Goal: Task Accomplishment & Management: Use online tool/utility

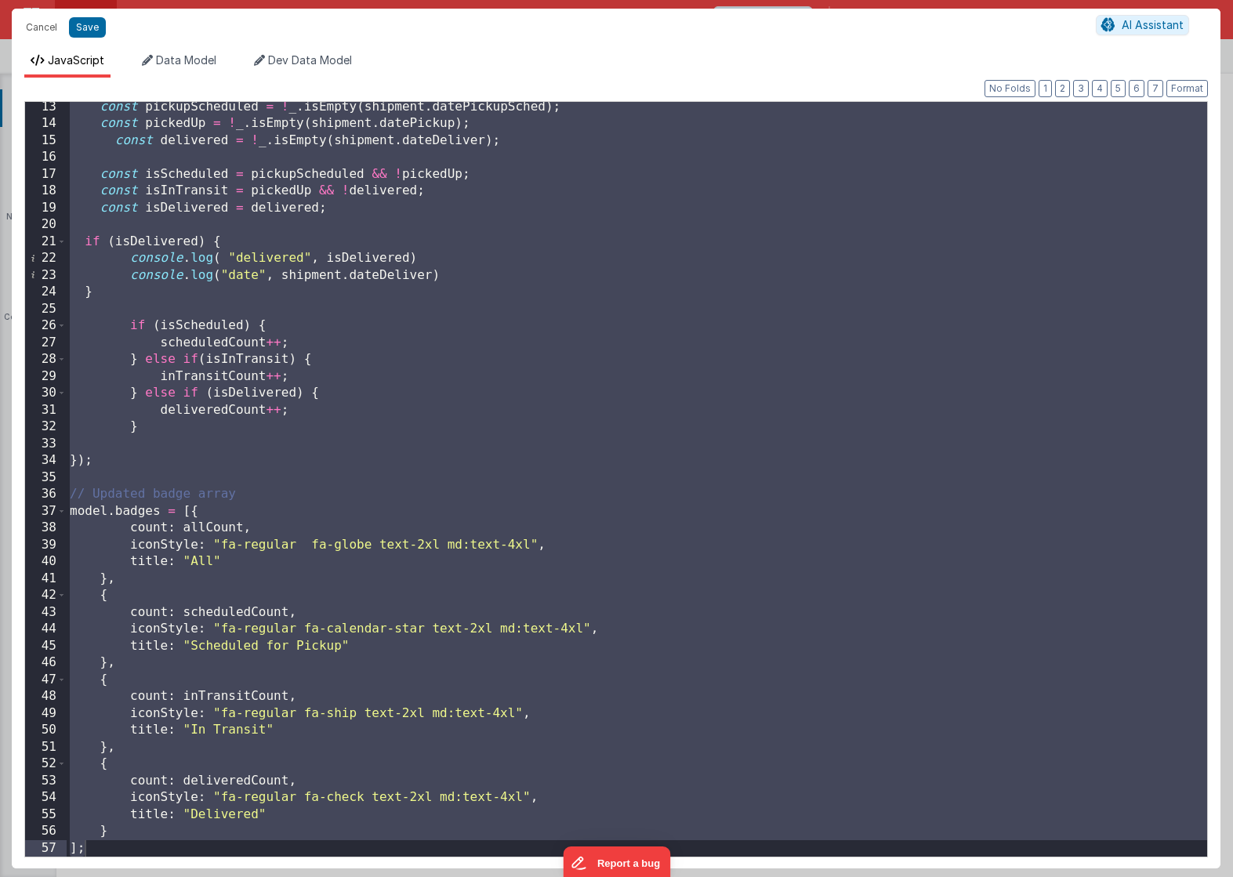
scroll to position [50, 0]
click at [674, 182] on div "const pickupScheduled = ! _ . isEmpty ( shipment . datePickupSched ) ; const pi…" at bounding box center [637, 493] width 1140 height 789
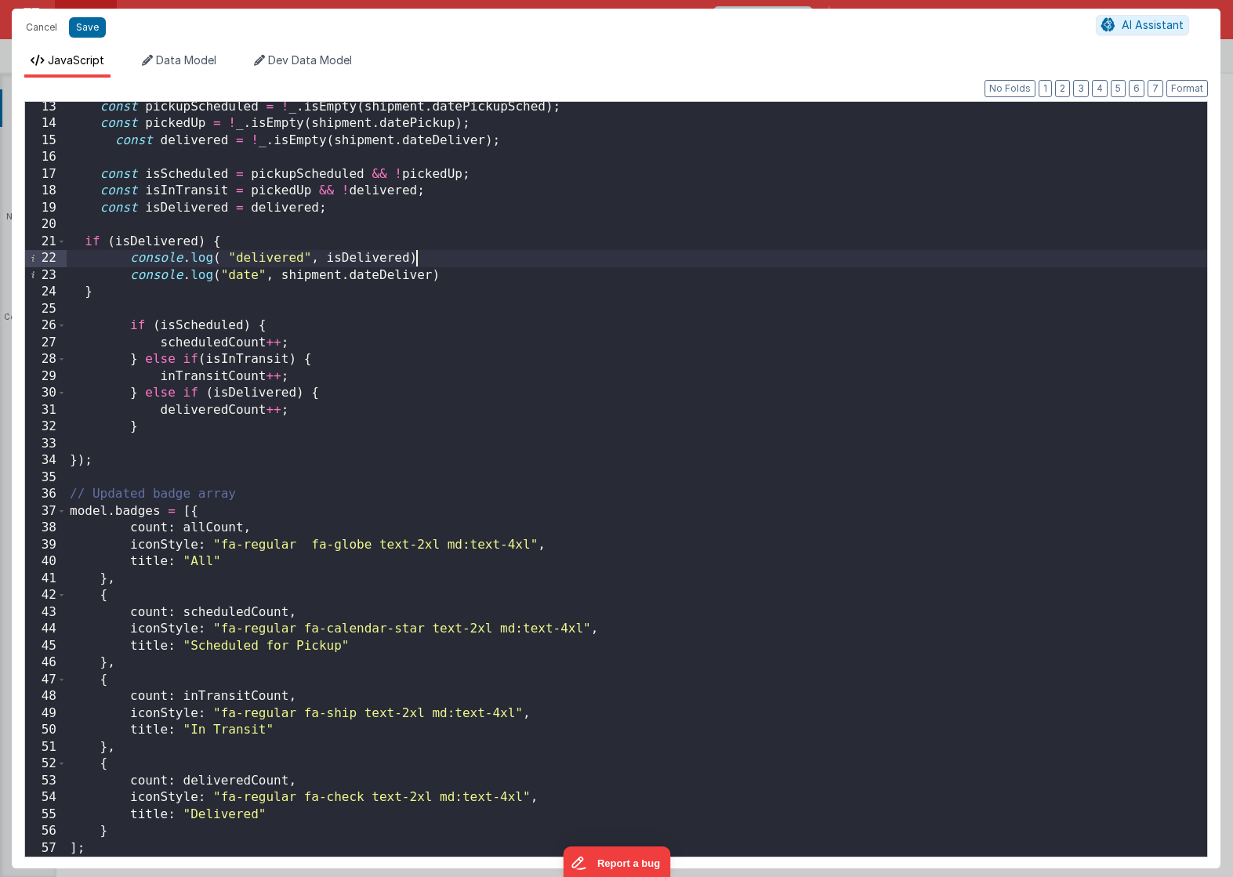
click at [651, 259] on div "const pickupScheduled = ! _ . isEmpty ( shipment . datePickupSched ) ; const pi…" at bounding box center [637, 493] width 1140 height 789
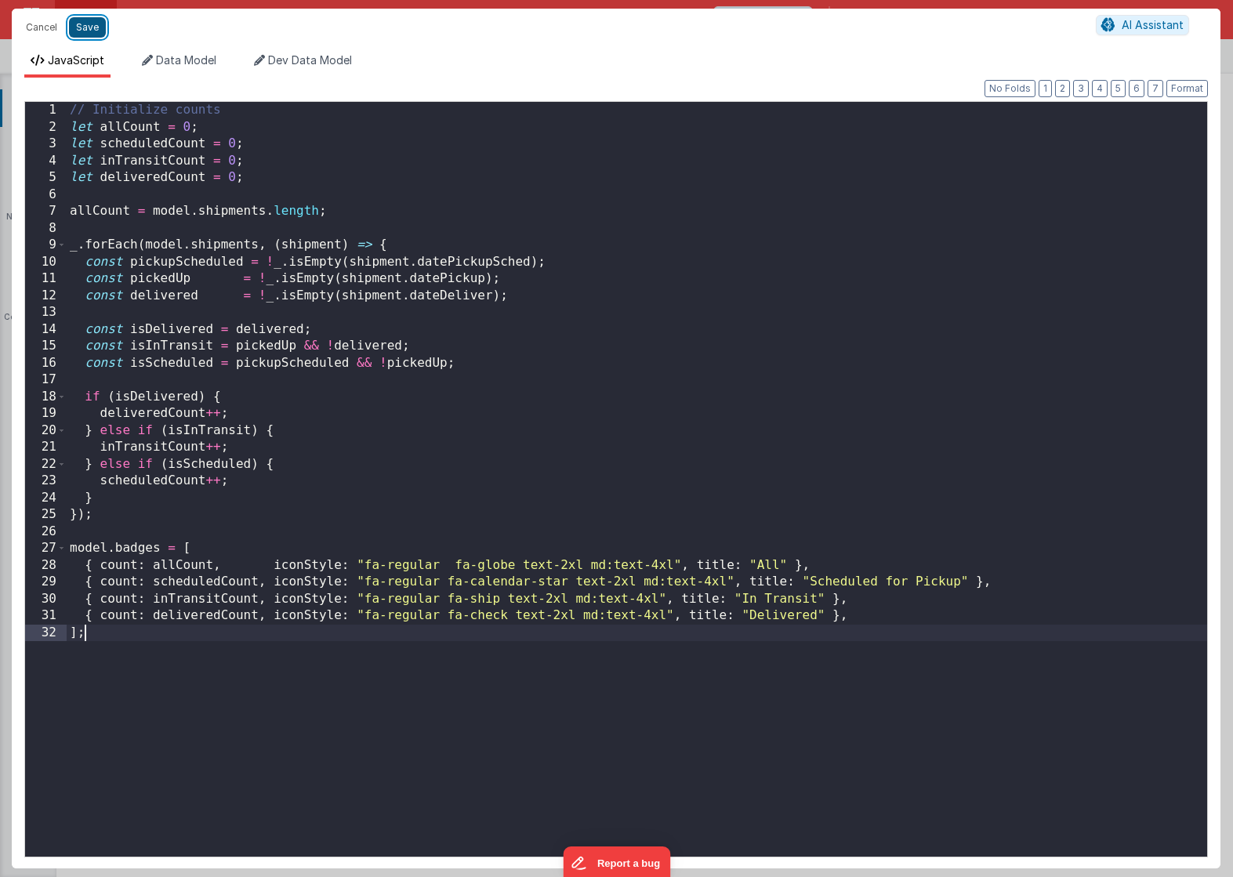
click at [100, 28] on button "Save" at bounding box center [87, 27] width 37 height 20
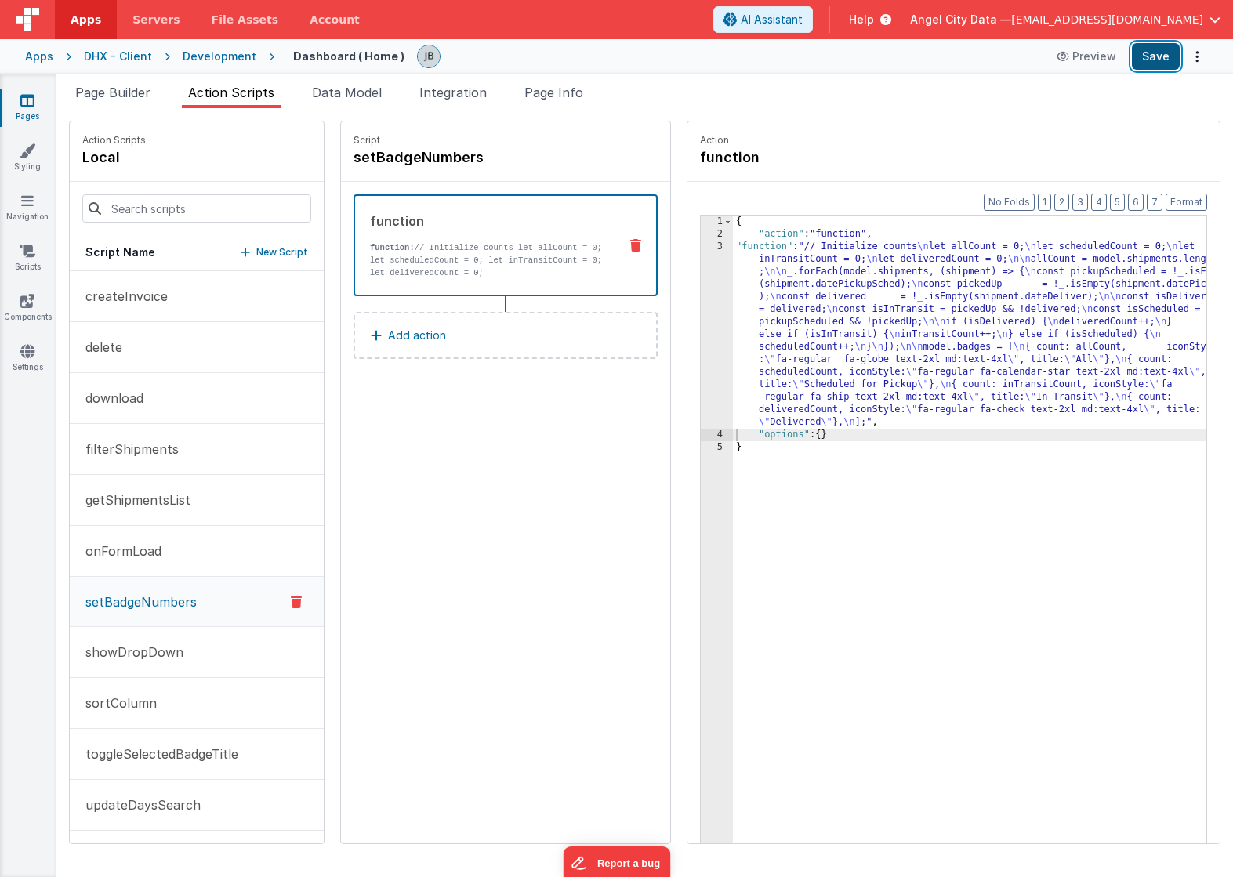
click at [1147, 63] on button "Save" at bounding box center [1156, 56] width 48 height 27
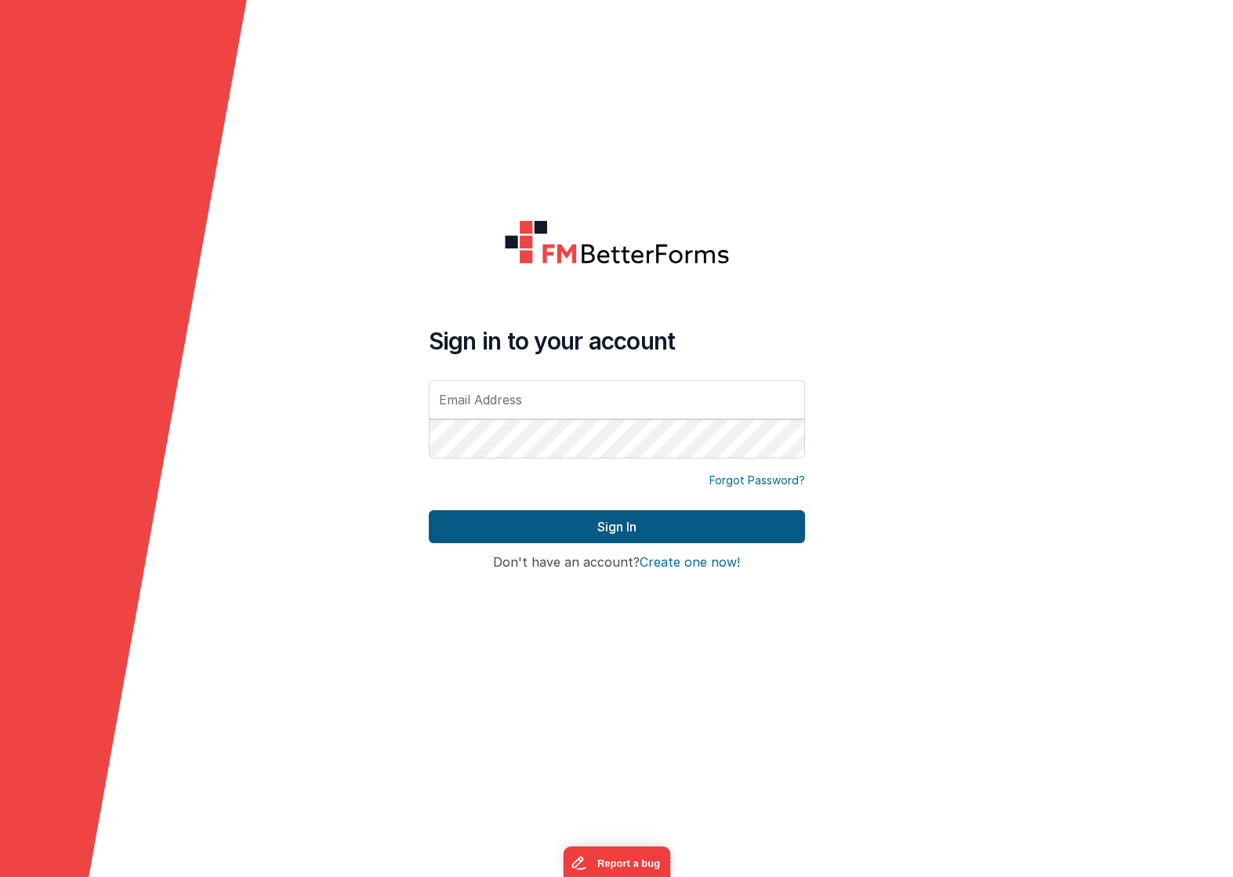
type input "[EMAIL_ADDRESS][DOMAIN_NAME]"
click at [512, 534] on button "Sign In" at bounding box center [617, 526] width 376 height 33
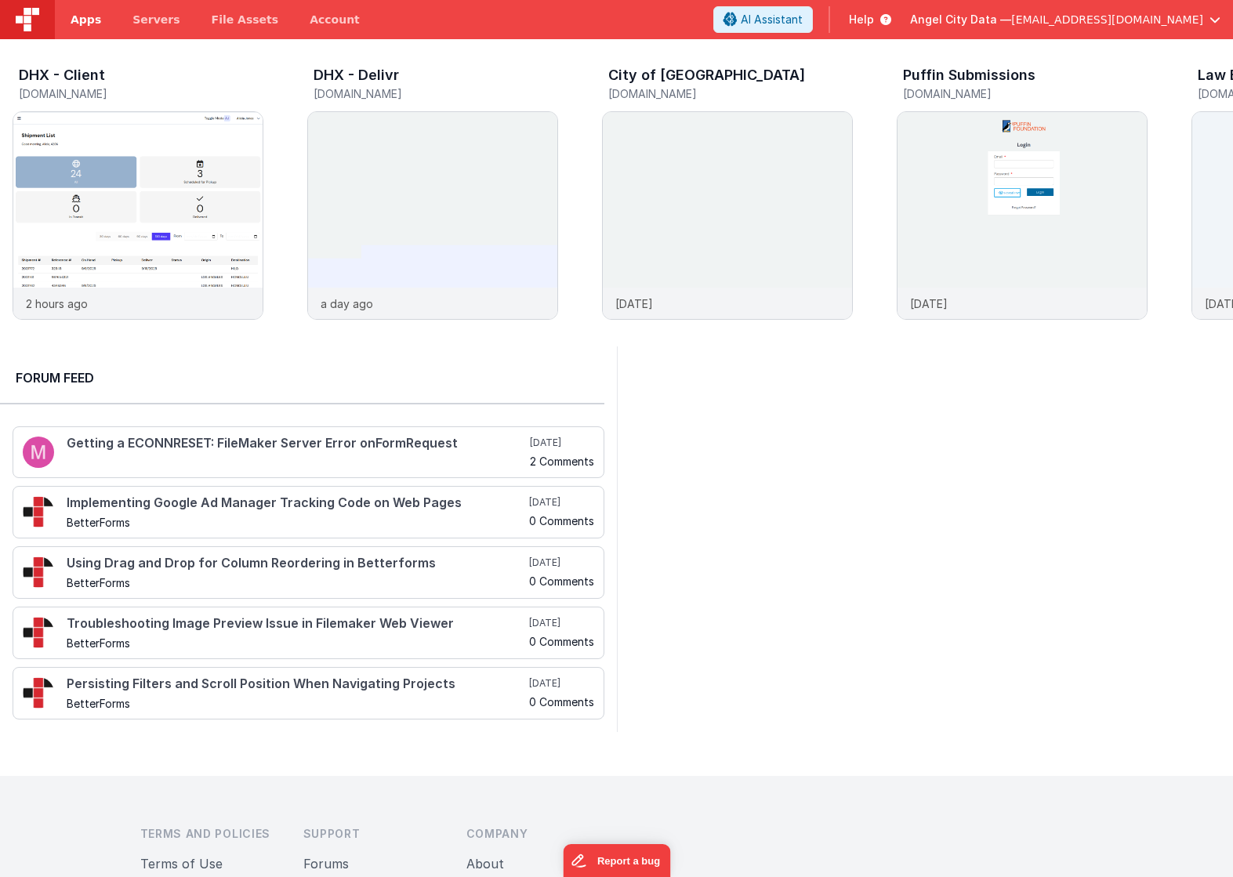
click at [94, 22] on span "Apps" at bounding box center [86, 20] width 31 height 16
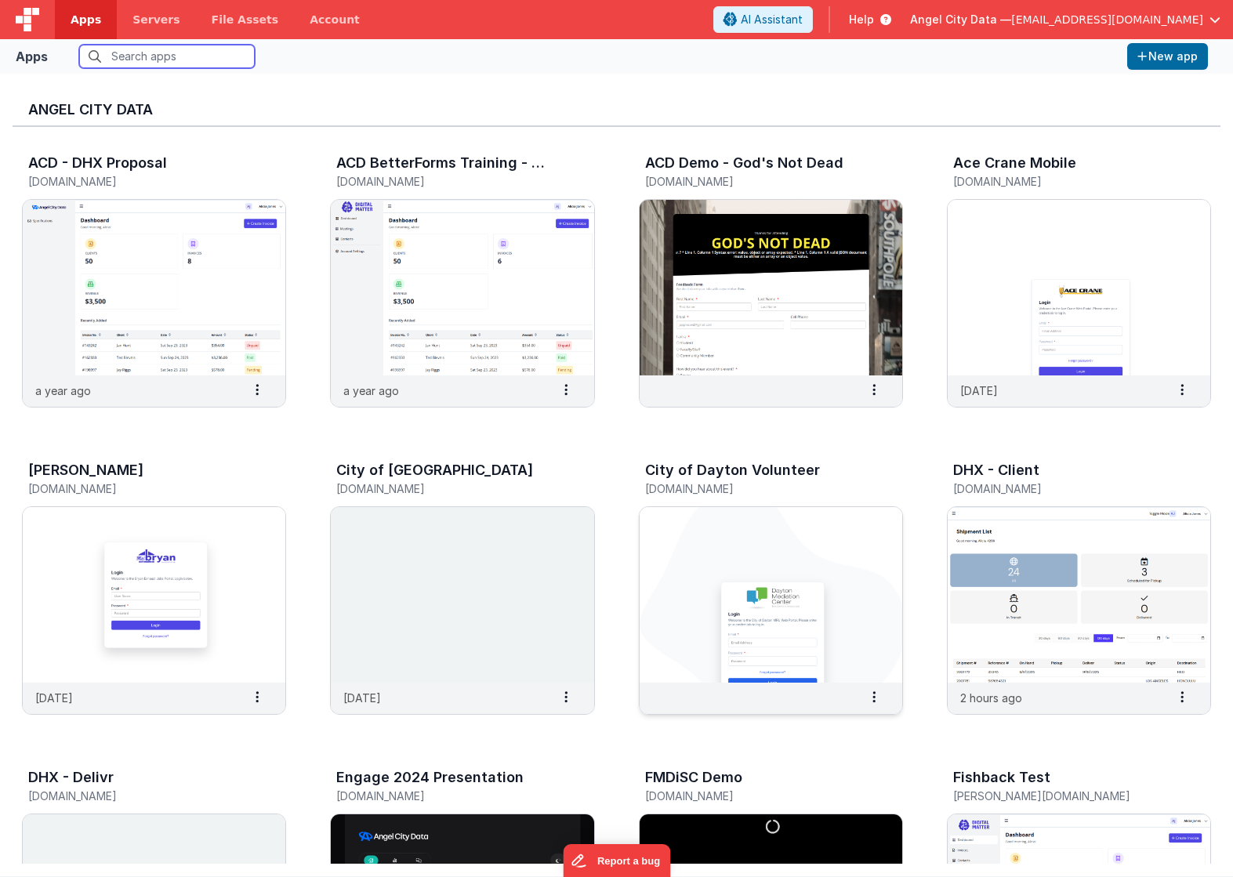
scroll to position [56, 0]
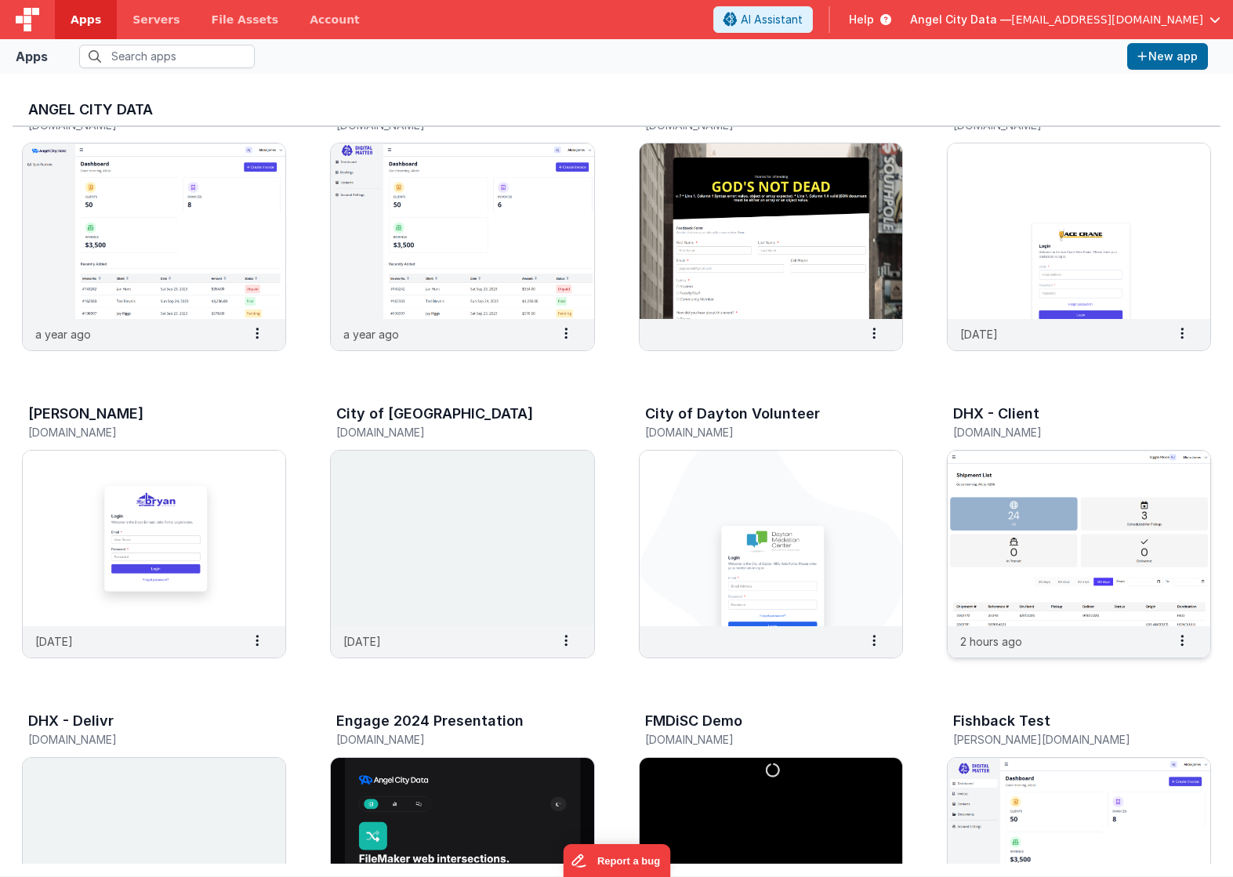
click at [952, 506] on img at bounding box center [1079, 539] width 263 height 176
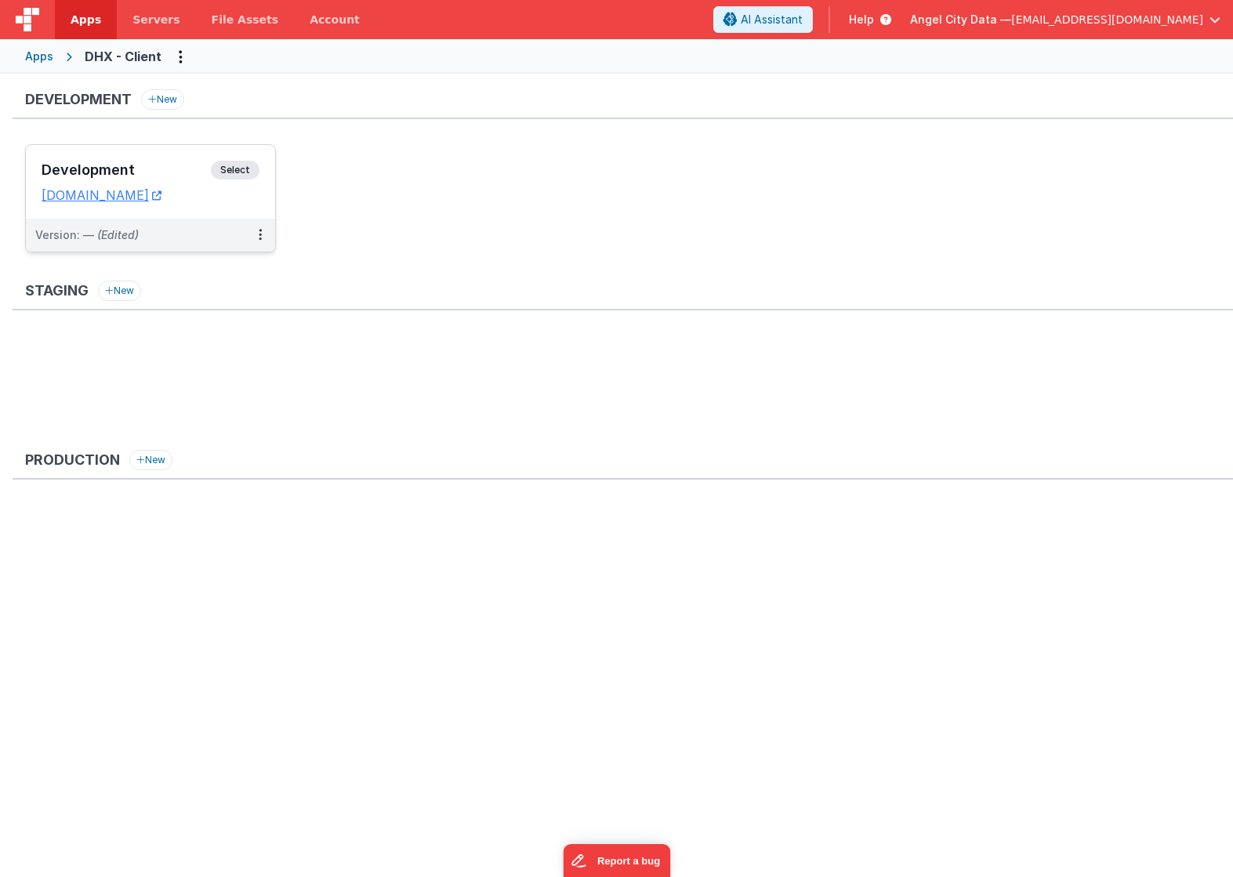
click at [146, 161] on div "Development Select" at bounding box center [151, 174] width 218 height 27
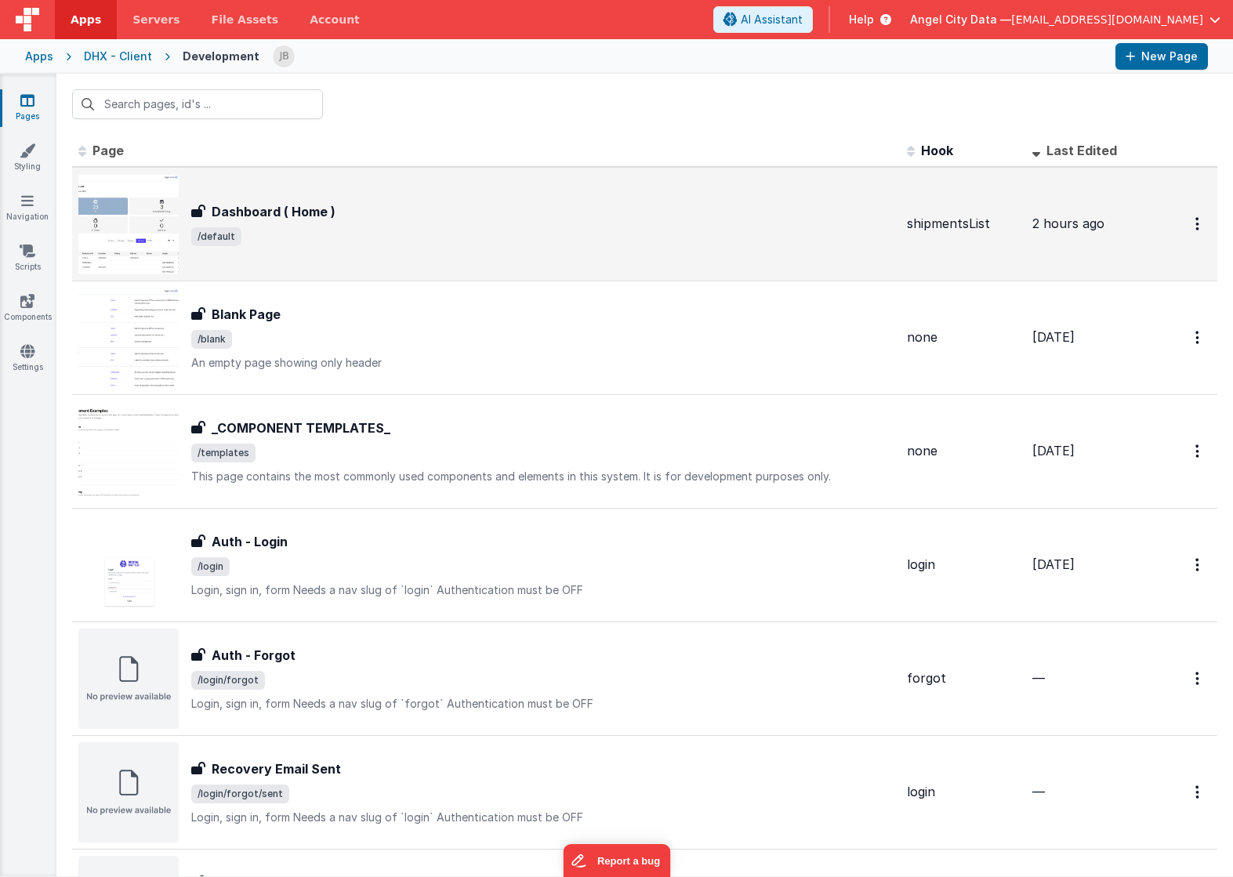
click at [247, 212] on h3 "Dashboard ( Home )" at bounding box center [274, 211] width 124 height 19
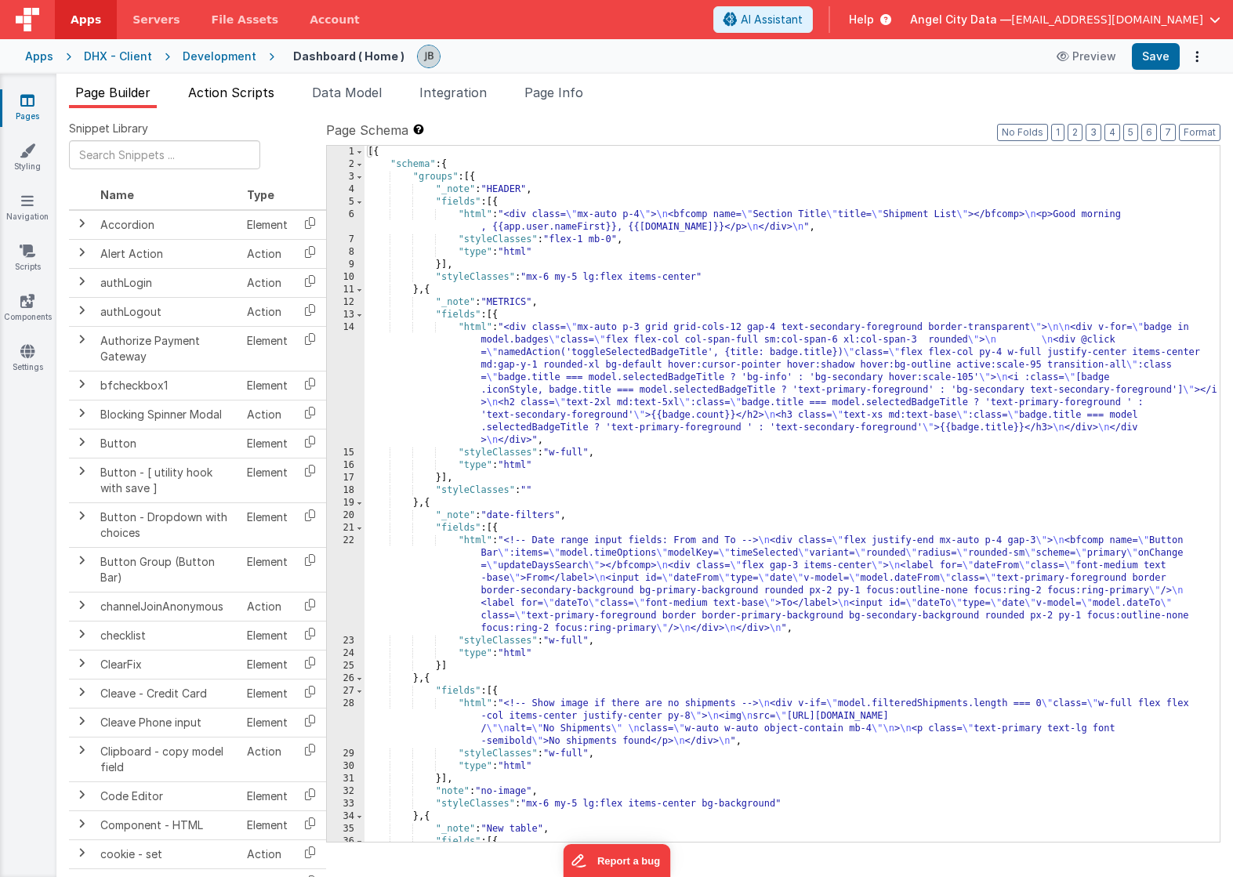
click at [239, 106] on li "Action Scripts" at bounding box center [231, 95] width 99 height 25
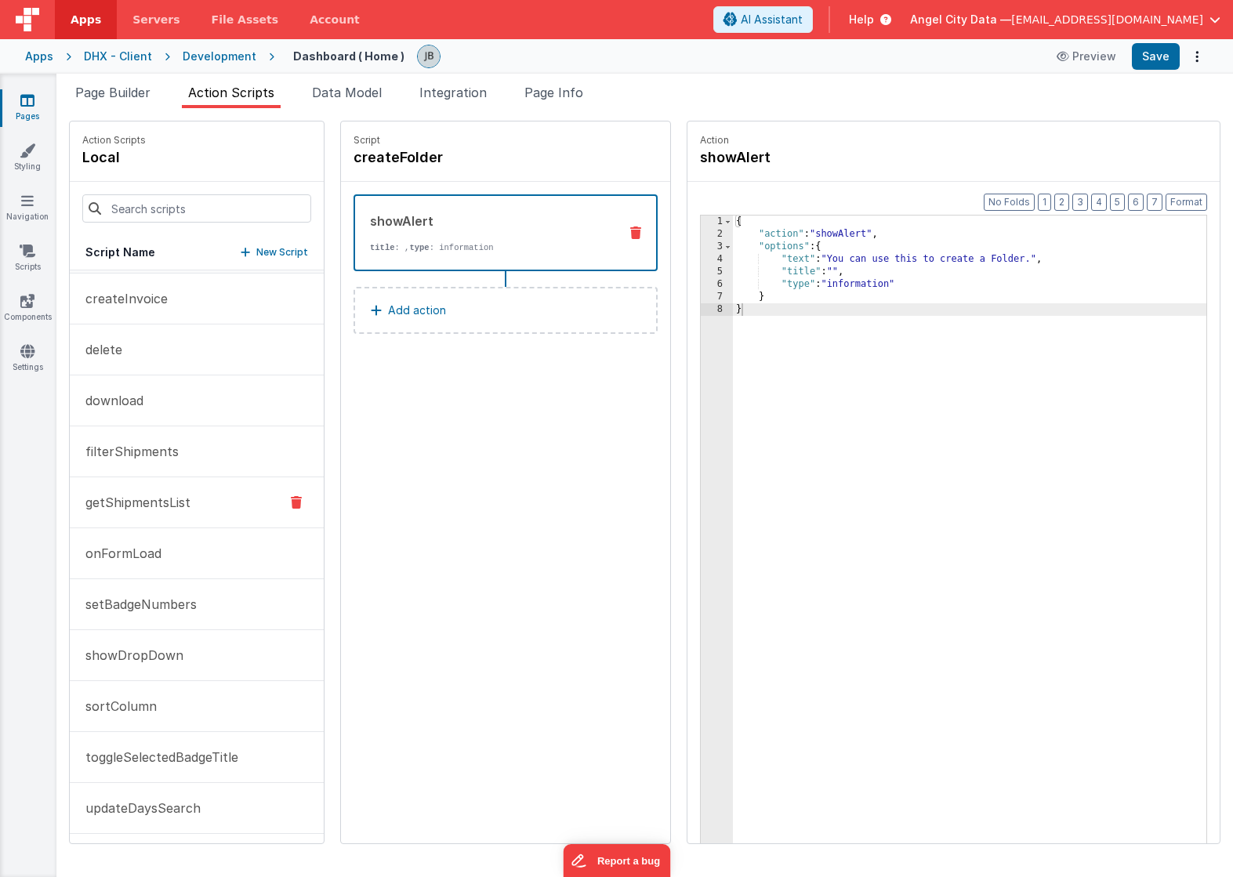
scroll to position [50, 0]
click at [150, 593] on p "setBadgeNumbers" at bounding box center [136, 601] width 121 height 19
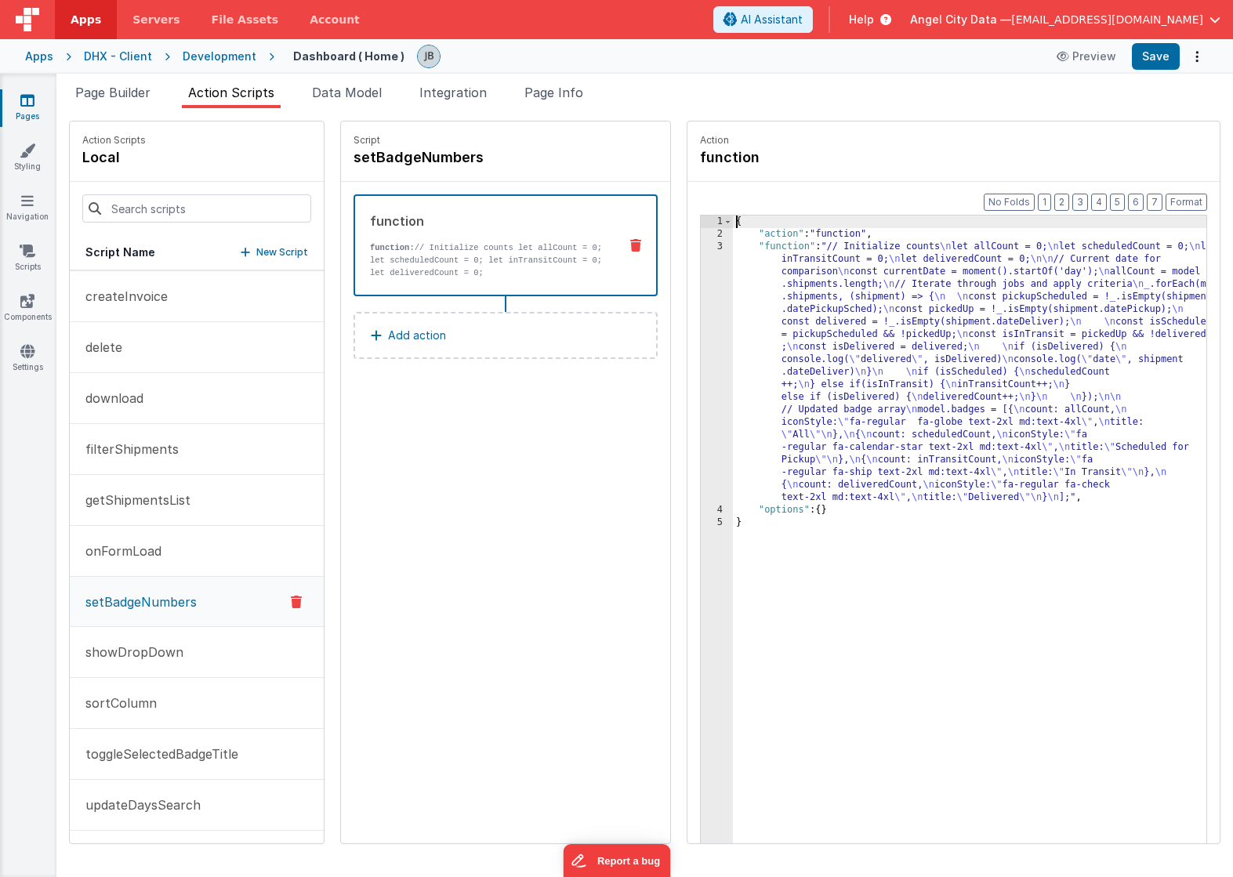
click at [701, 324] on div "3" at bounding box center [717, 372] width 32 height 263
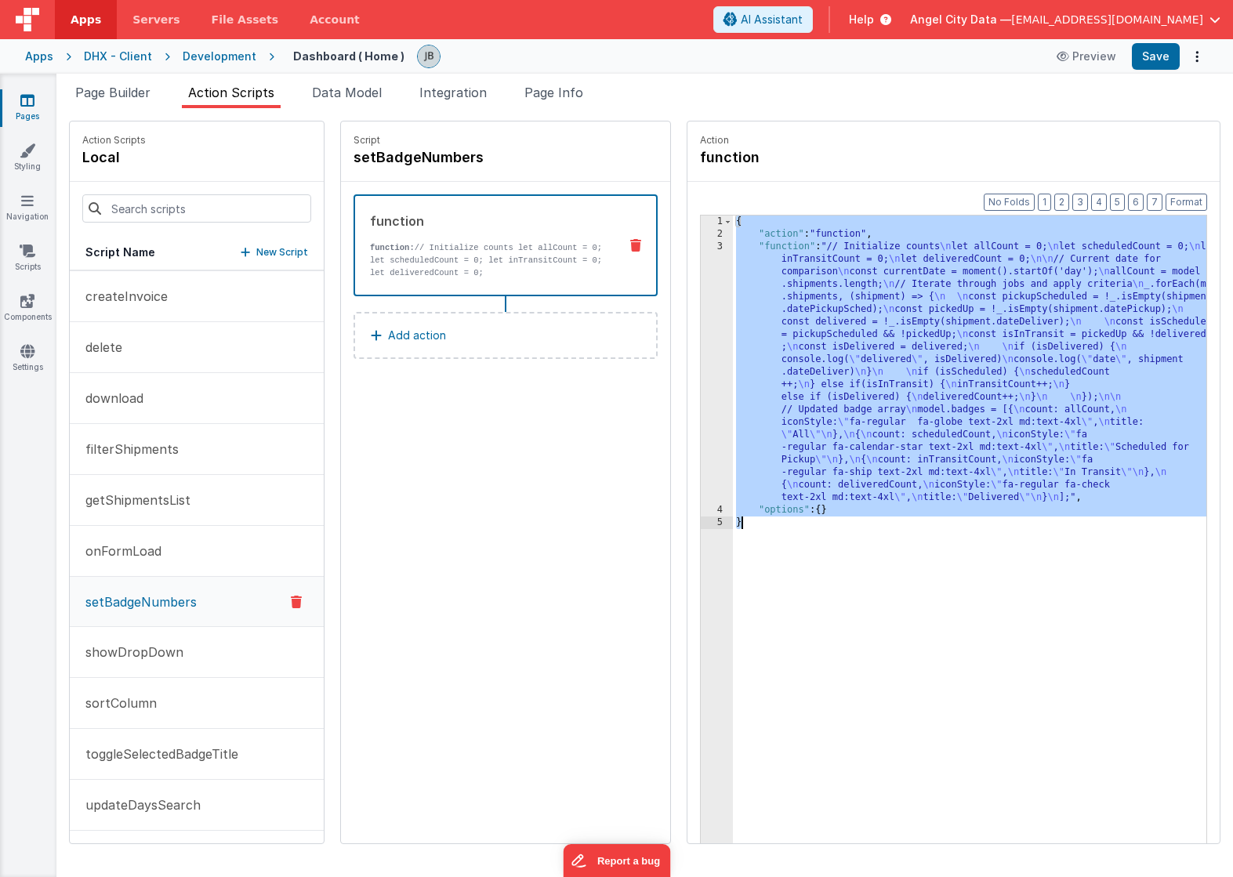
click at [701, 324] on div "3" at bounding box center [717, 372] width 32 height 263
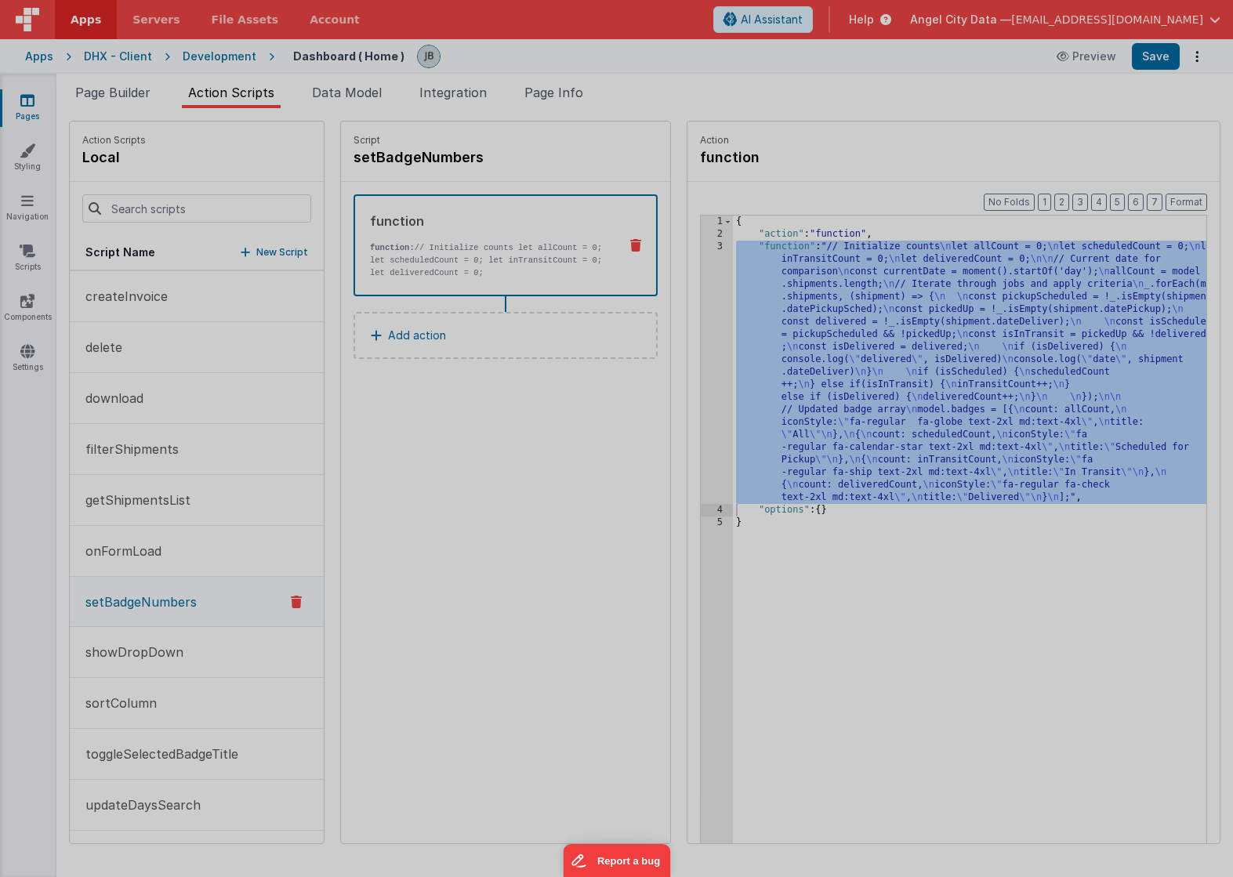
click at [680, 324] on div at bounding box center [616, 438] width 1233 height 877
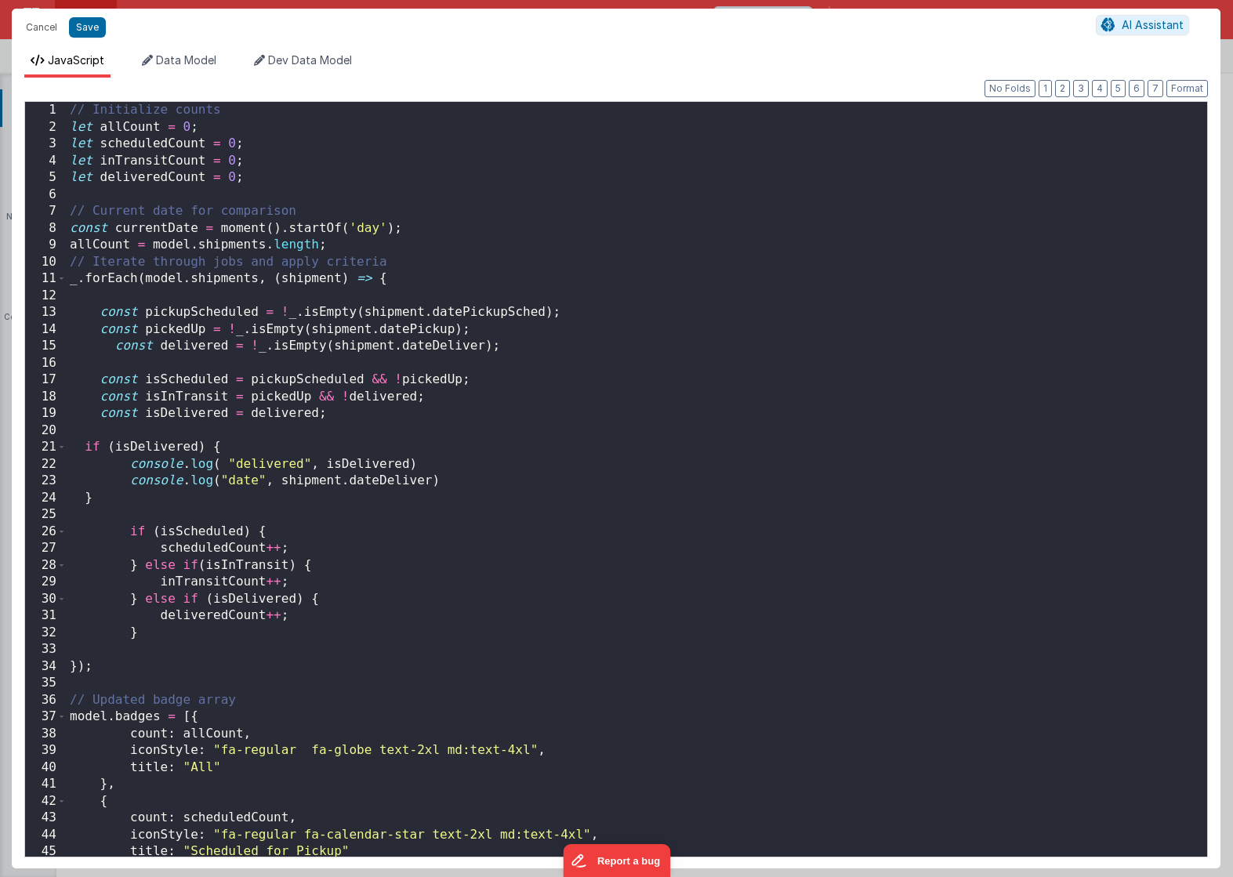
click at [573, 299] on div "// Initialize counts let allCount = 0 ; let scheduledCount = 0 ; let inTransitC…" at bounding box center [637, 495] width 1140 height 787
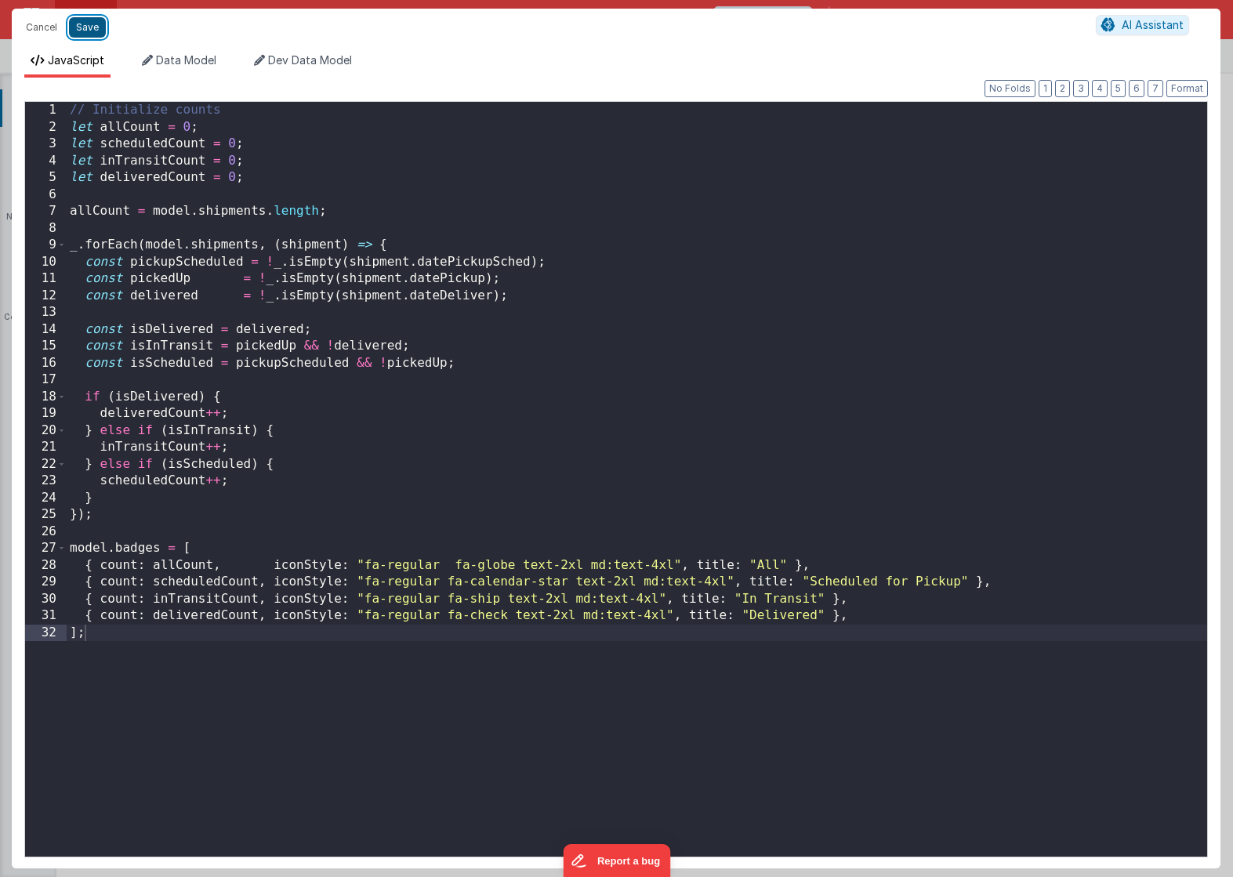
click at [86, 29] on button "Save" at bounding box center [87, 27] width 37 height 20
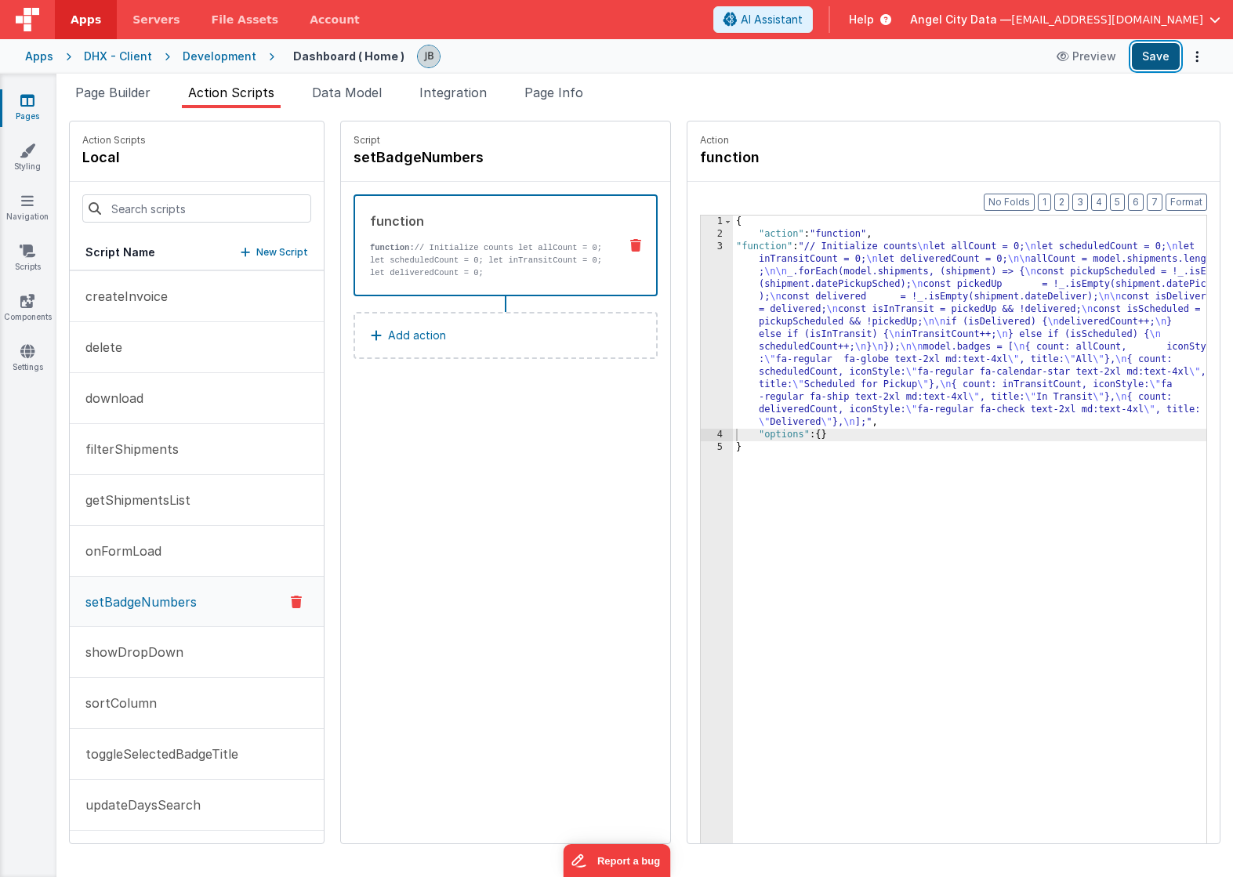
click at [1145, 53] on button "Save" at bounding box center [1156, 56] width 48 height 27
click at [143, 459] on button "filterShipments" at bounding box center [197, 449] width 254 height 51
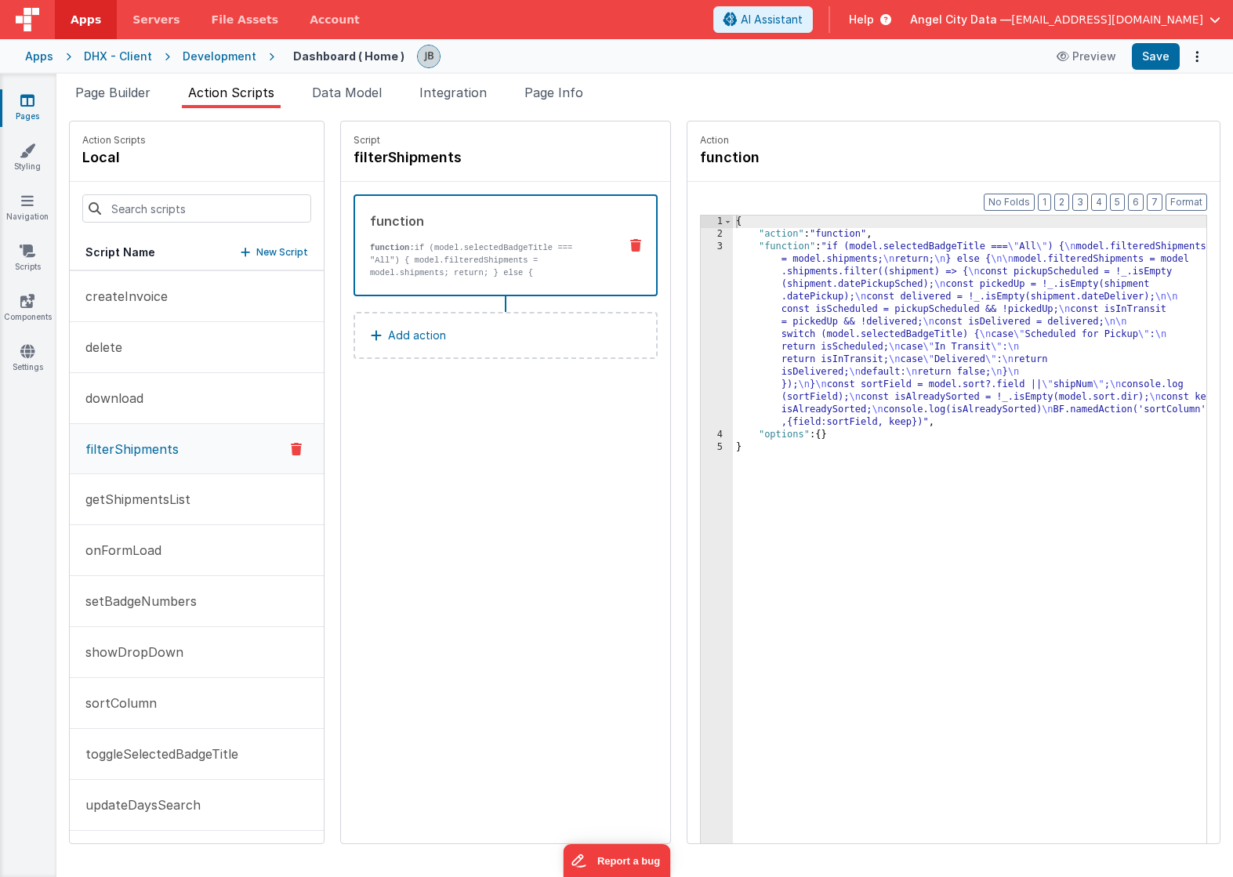
click at [701, 285] on div "3" at bounding box center [717, 335] width 32 height 188
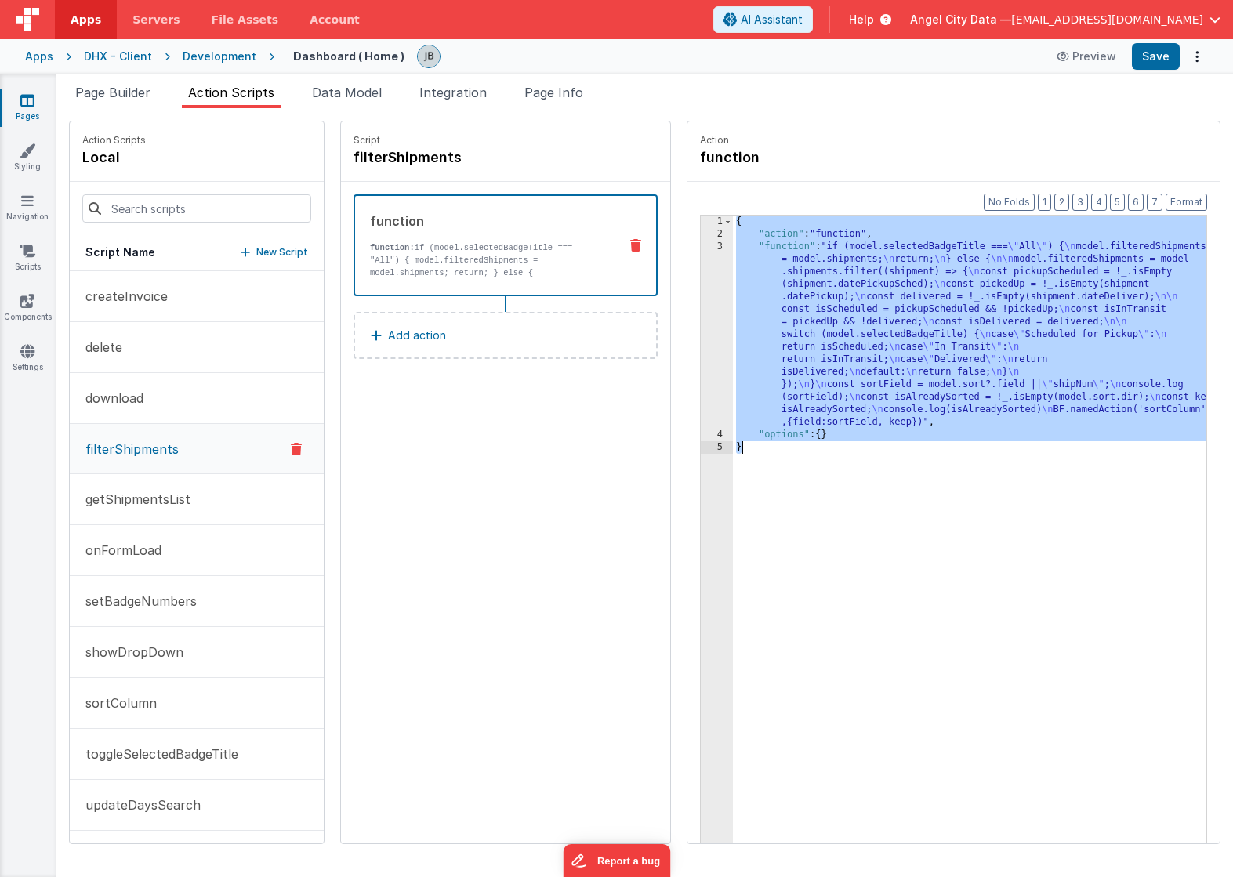
click at [701, 285] on div "3" at bounding box center [717, 335] width 32 height 188
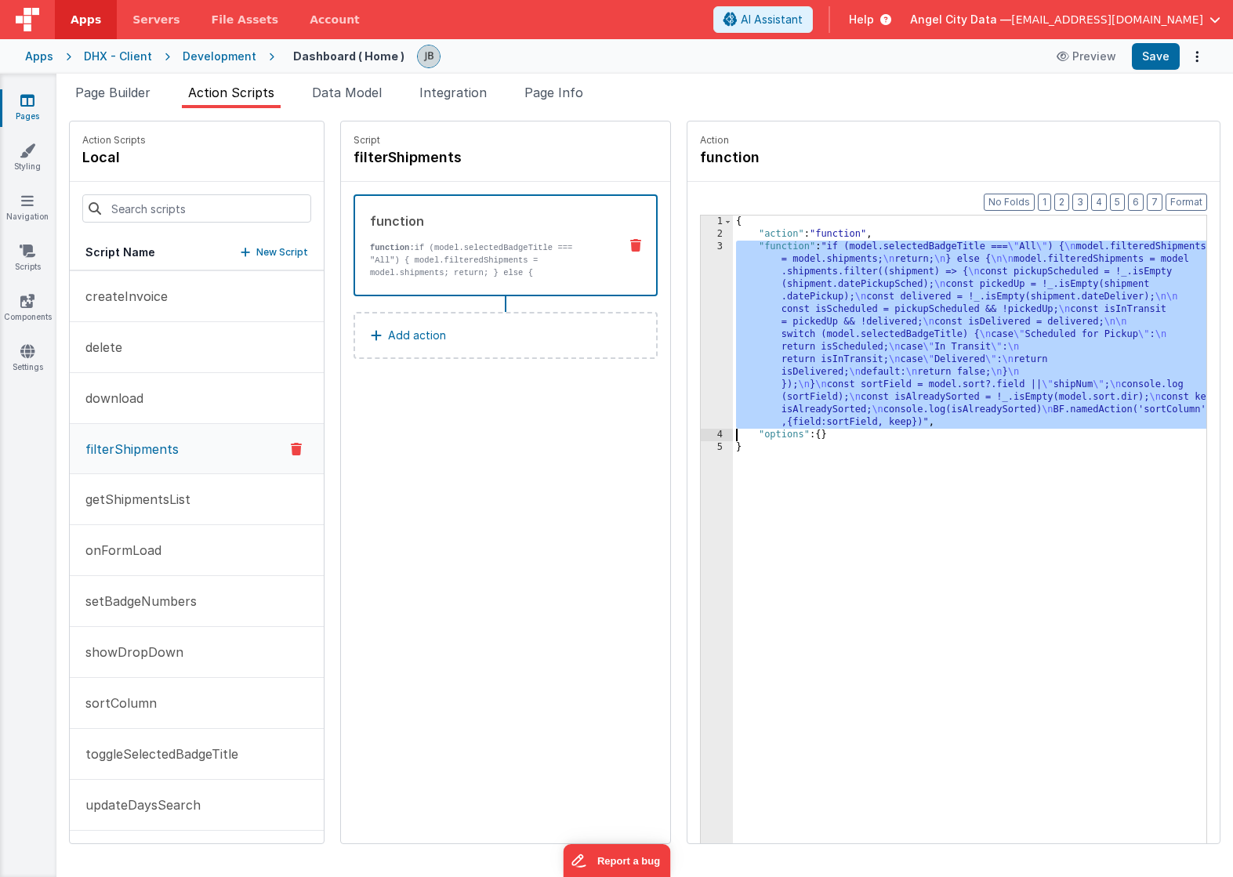
click at [701, 285] on div "3" at bounding box center [717, 335] width 32 height 188
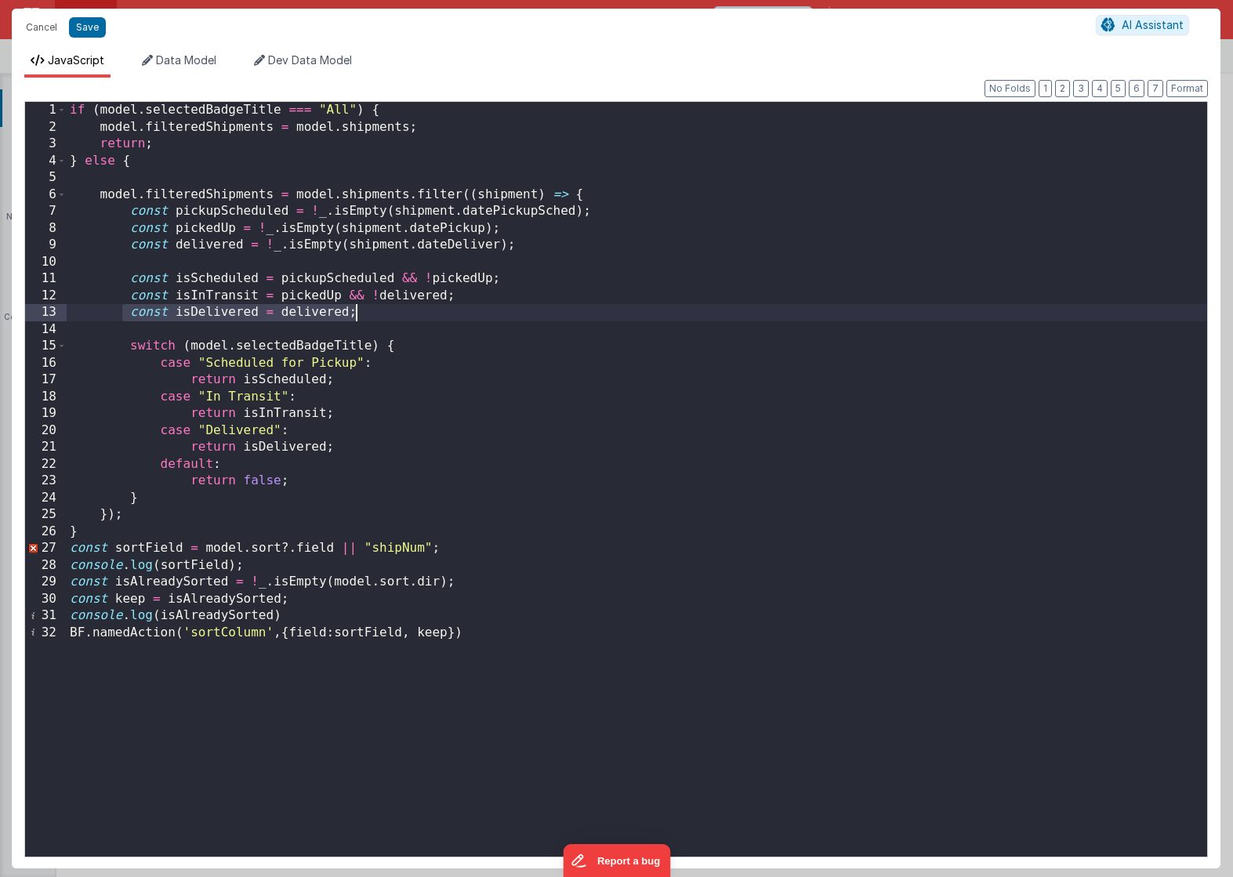
drag, startPoint x: 122, startPoint y: 308, endPoint x: 372, endPoint y: 307, distance: 249.3
click at [372, 307] on div "if ( model . selectedBadgeTitle === "All" ) { model . filteredShipments = model…" at bounding box center [637, 496] width 1140 height 789
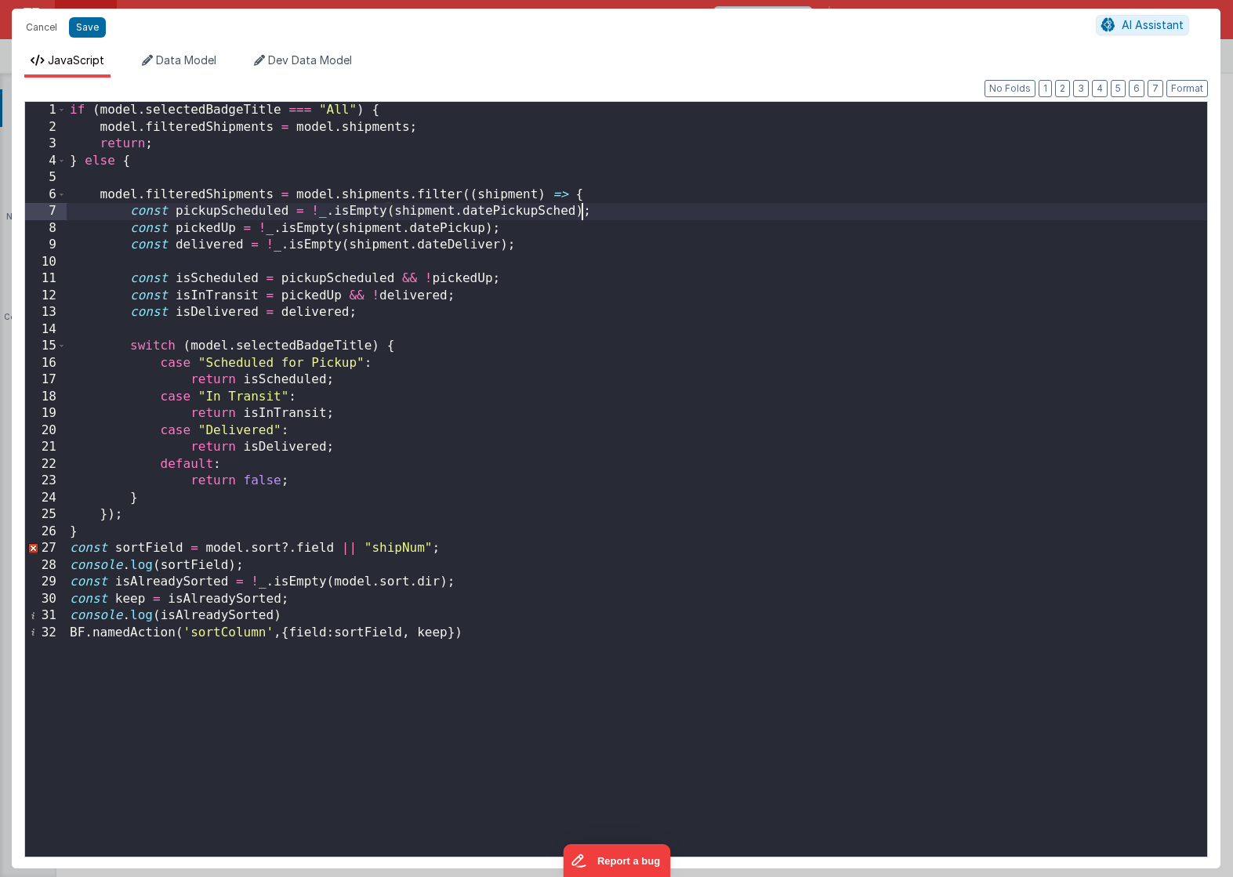
click at [580, 212] on div "if ( model . selectedBadgeTitle === "All" ) { model . filteredShipments = model…" at bounding box center [637, 496] width 1140 height 789
click at [492, 230] on div "if ( model . selectedBadgeTitle === "All" ) { model . filteredShipments = model…" at bounding box center [637, 496] width 1140 height 789
click at [95, 27] on button "Save" at bounding box center [87, 27] width 37 height 20
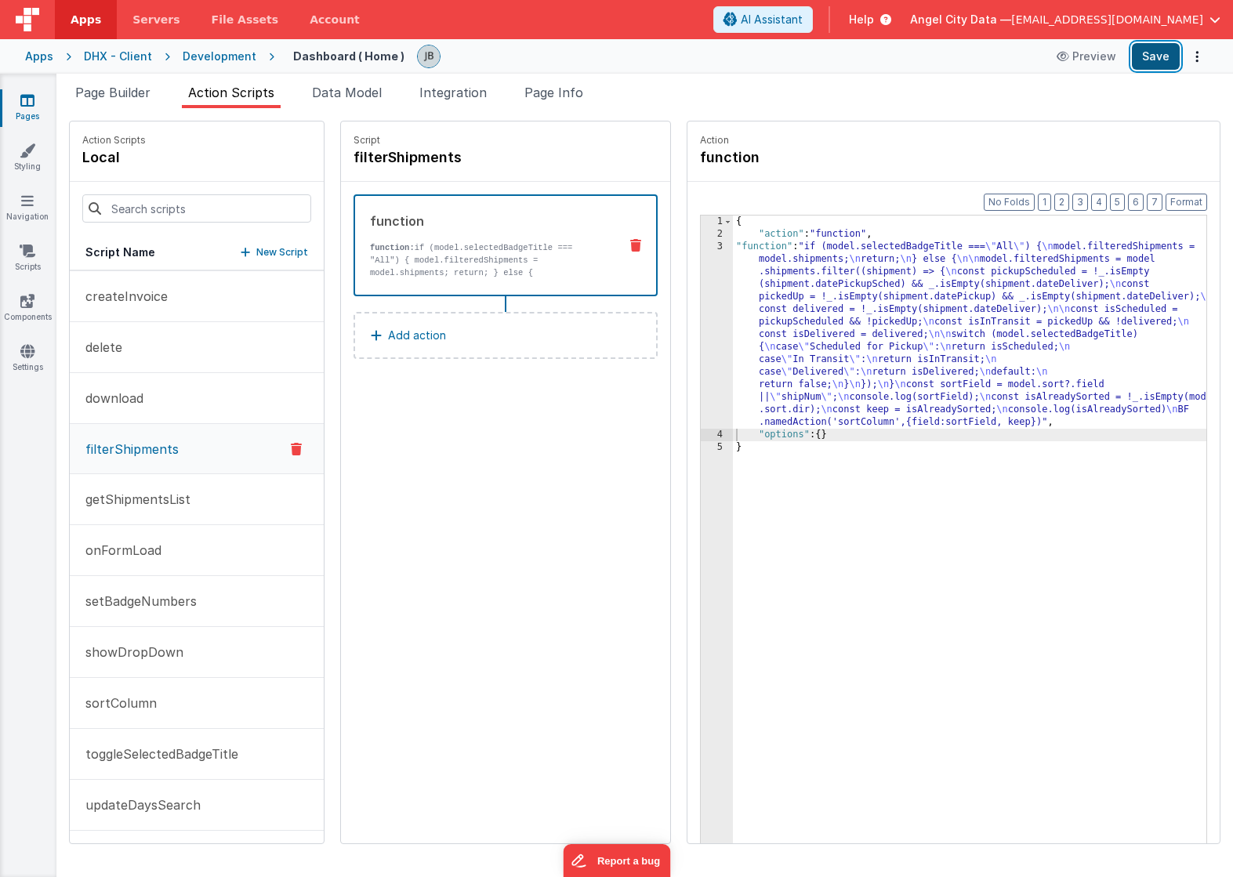
click at [1153, 60] on button "Save" at bounding box center [1156, 56] width 48 height 27
